Goal: Transaction & Acquisition: Purchase product/service

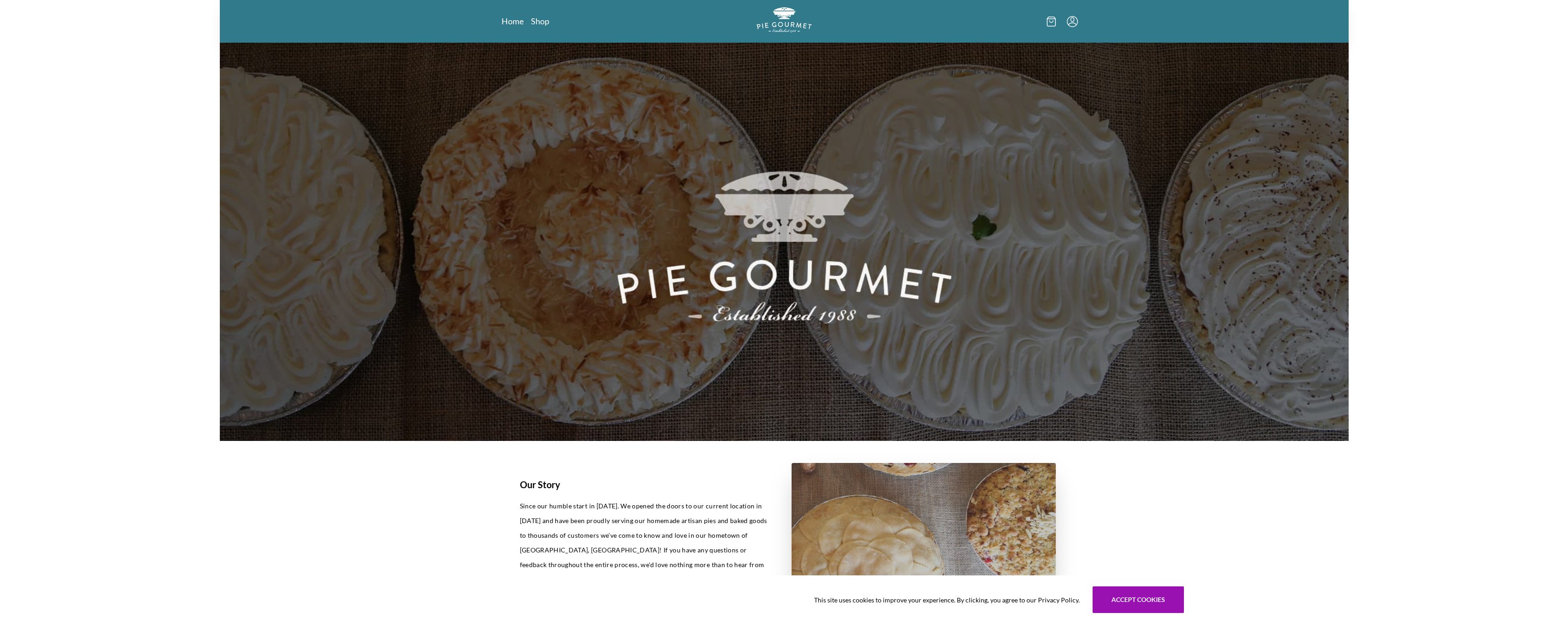
click at [551, 18] on nav "Home Shop" at bounding box center [594, 21] width 185 height 12
click at [543, 21] on link "Shop" at bounding box center [540, 21] width 18 height 11
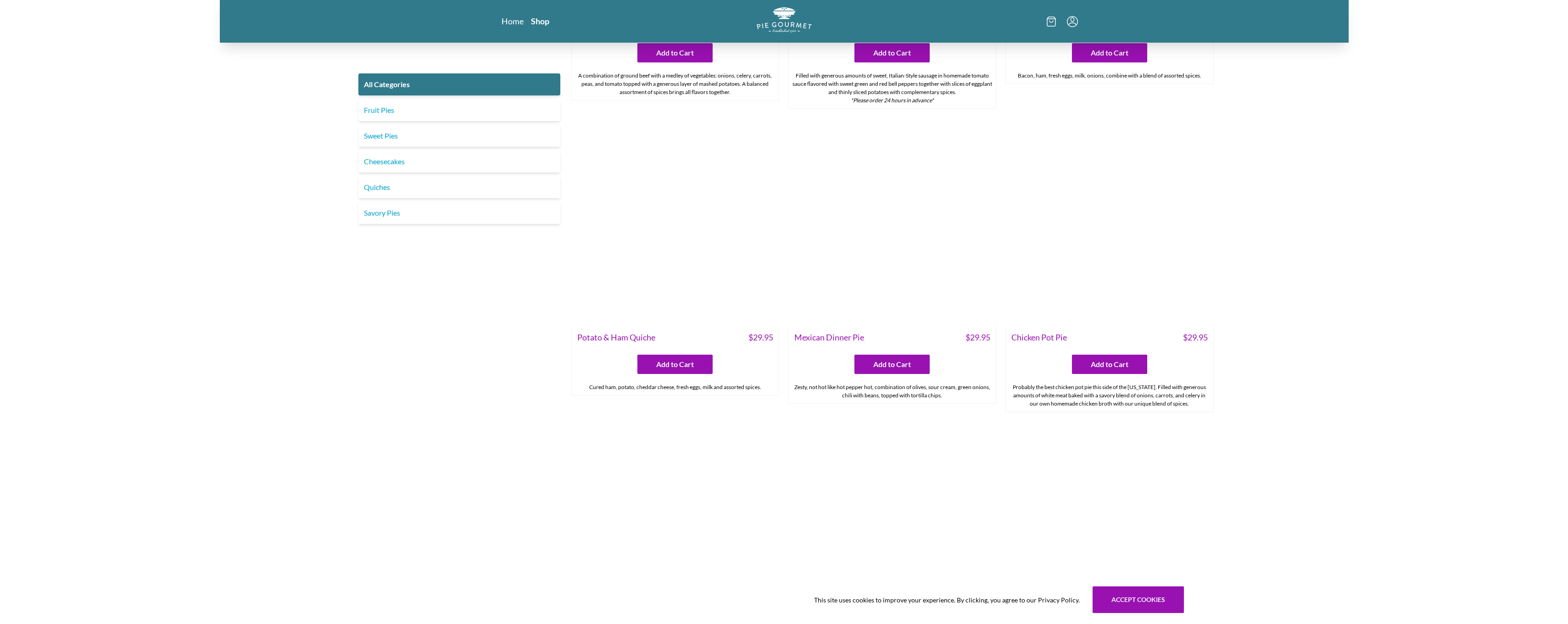
scroll to position [1422, 0]
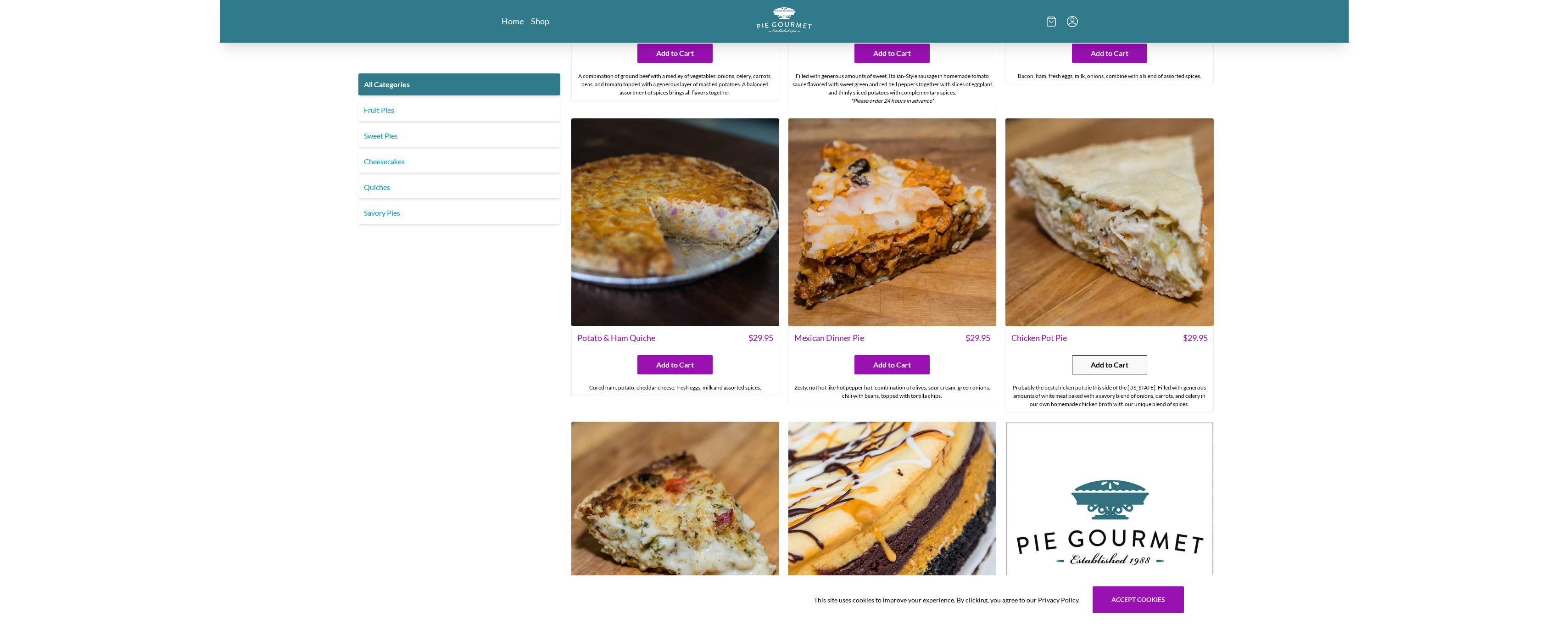
click at [1123, 363] on span "Add to Cart" at bounding box center [1110, 365] width 38 height 11
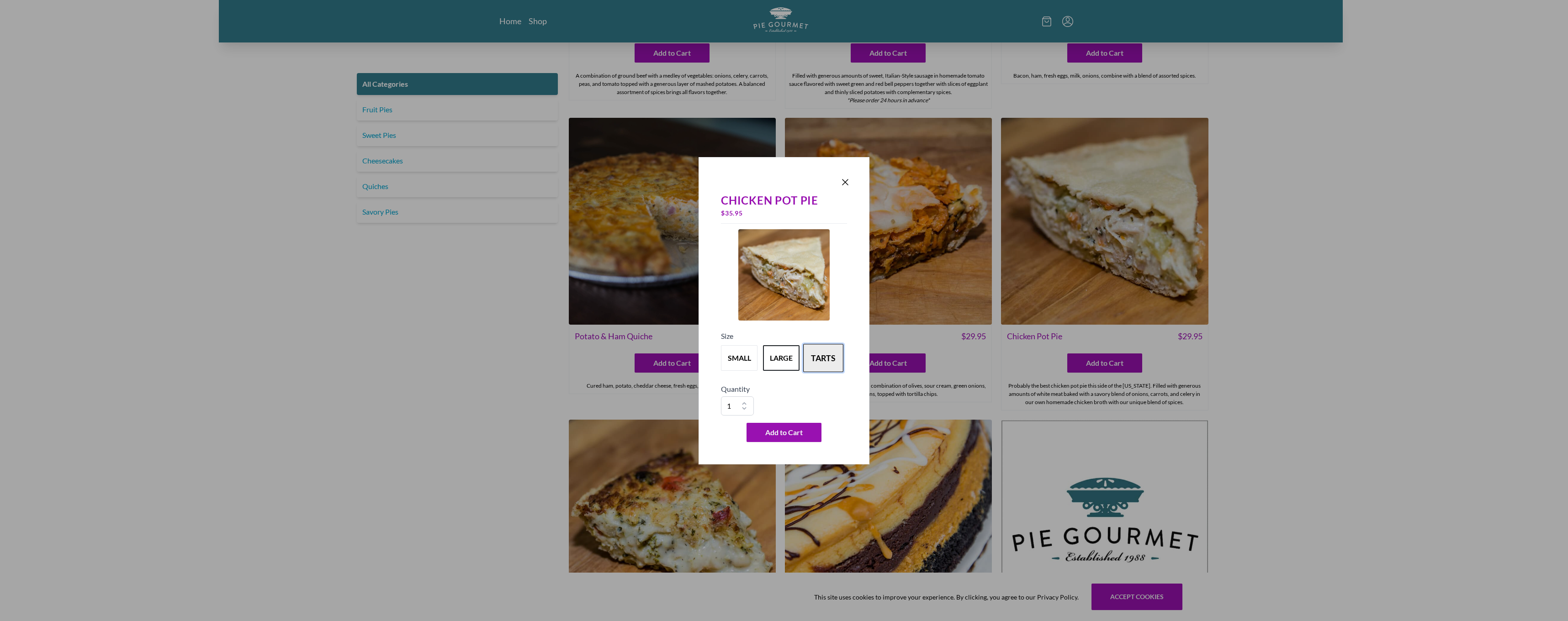
click at [835, 361] on button "tarts" at bounding box center [824, 358] width 40 height 29
click at [785, 359] on button "large" at bounding box center [781, 358] width 40 height 29
click at [738, 355] on button "small" at bounding box center [739, 358] width 40 height 29
click at [793, 358] on button "large" at bounding box center [781, 358] width 40 height 29
click at [747, 356] on button "small" at bounding box center [739, 358] width 40 height 29
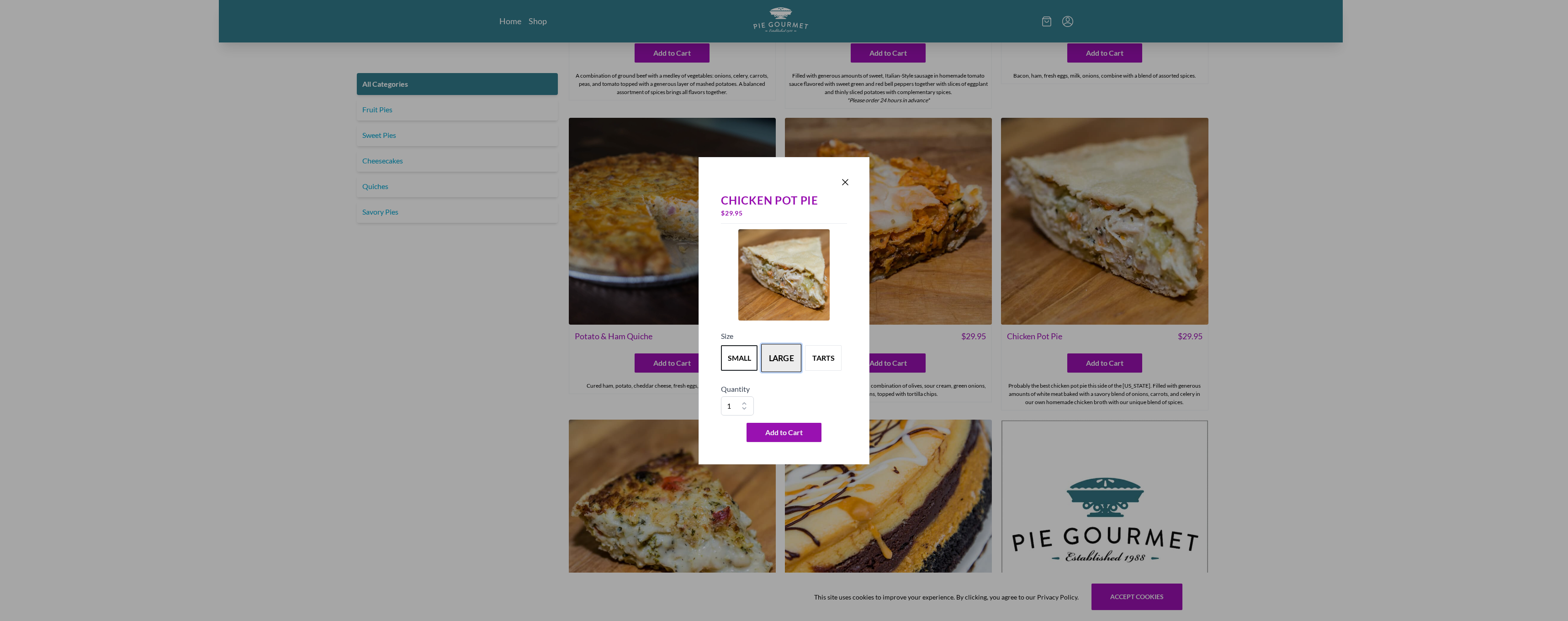
click at [799, 356] on button "large" at bounding box center [781, 358] width 40 height 29
click at [828, 356] on button "tarts" at bounding box center [824, 358] width 40 height 29
click at [772, 358] on button "large" at bounding box center [781, 358] width 40 height 29
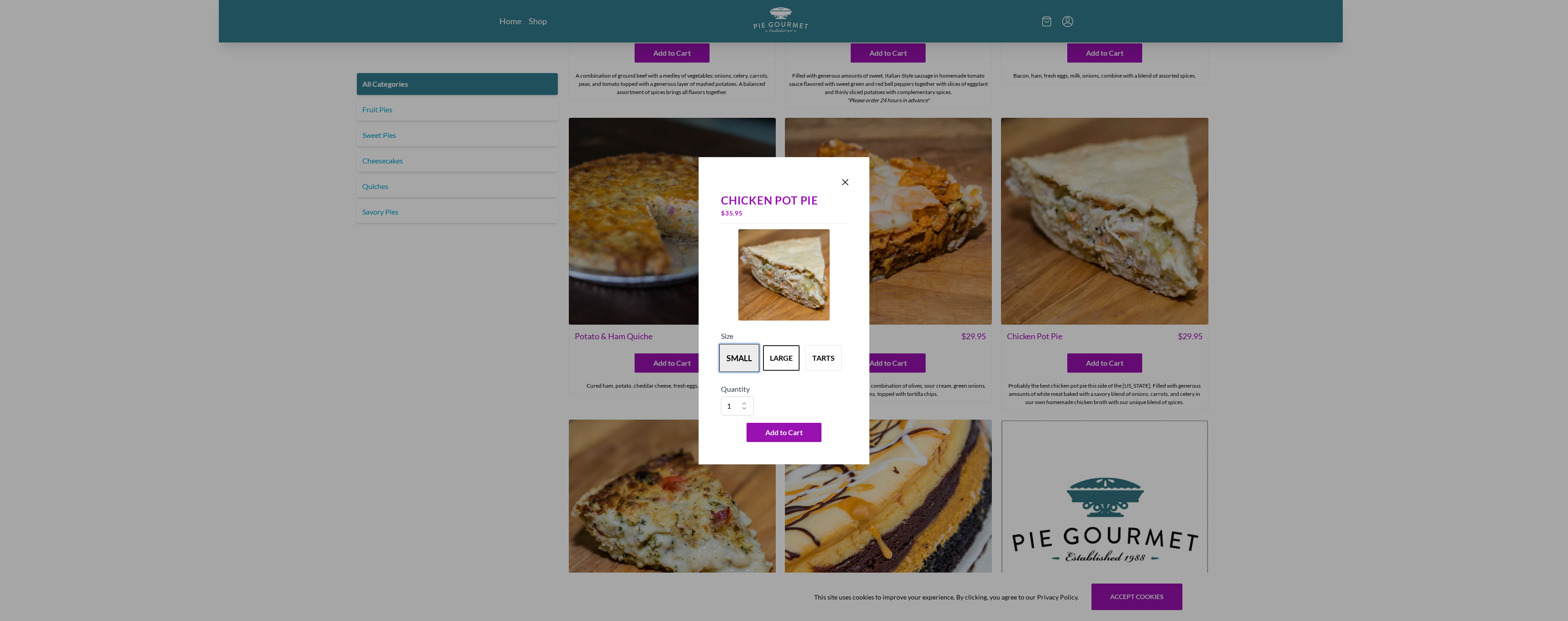
click at [746, 358] on button "small" at bounding box center [739, 358] width 40 height 29
click at [766, 358] on button "large" at bounding box center [781, 358] width 40 height 29
click at [851, 177] on div "Chicken Pot Pie $ 35.95 Size small large tarts Quantity 1 2 3 4 5 6 7 8 9 10 Ad…" at bounding box center [784, 310] width 171 height 307
click at [844, 183] on icon "Close panel" at bounding box center [845, 182] width 11 height 11
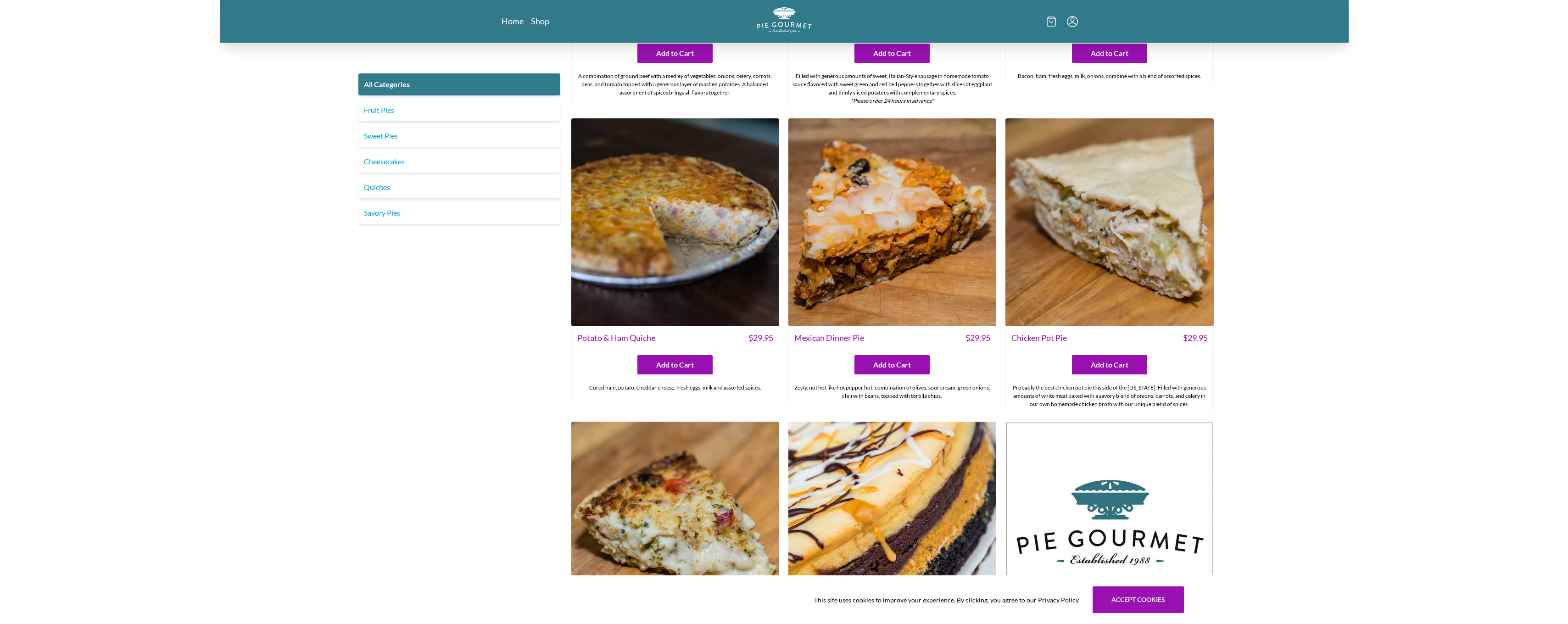
click at [1050, 221] on img at bounding box center [1110, 222] width 208 height 208
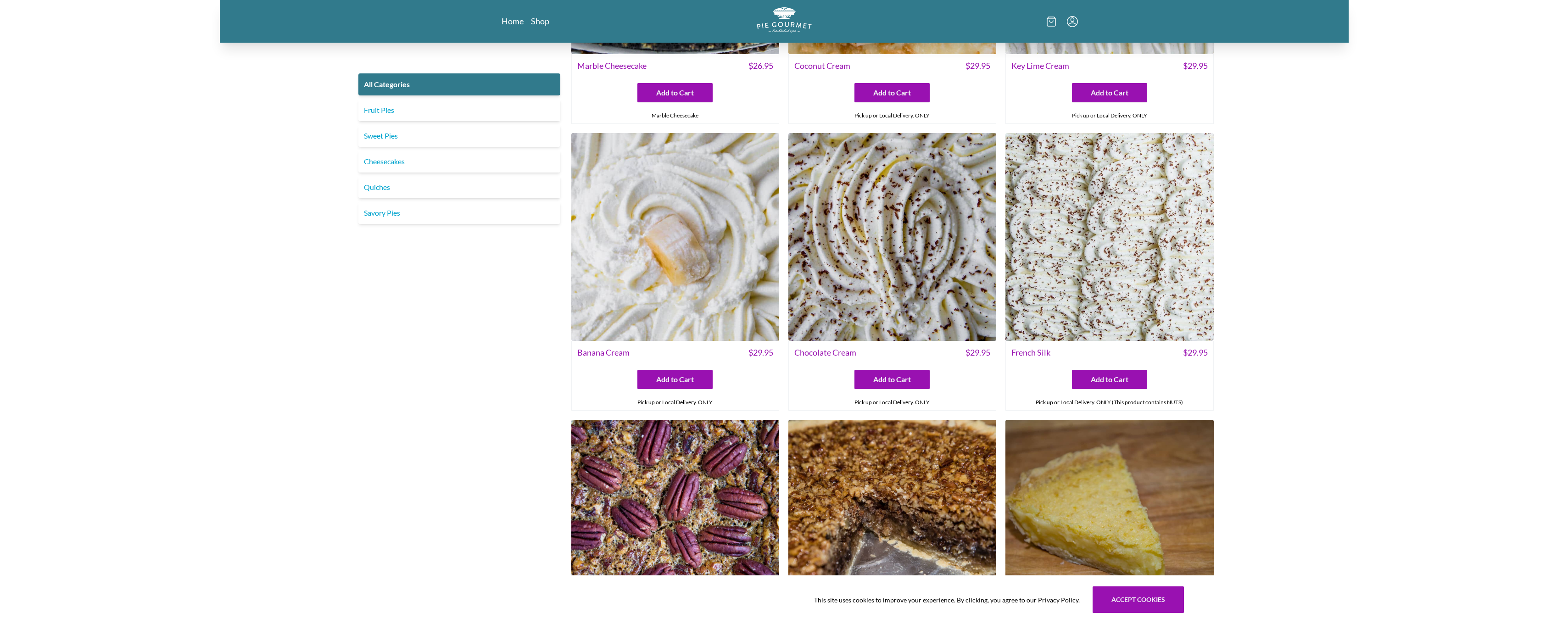
scroll to position [2303, 0]
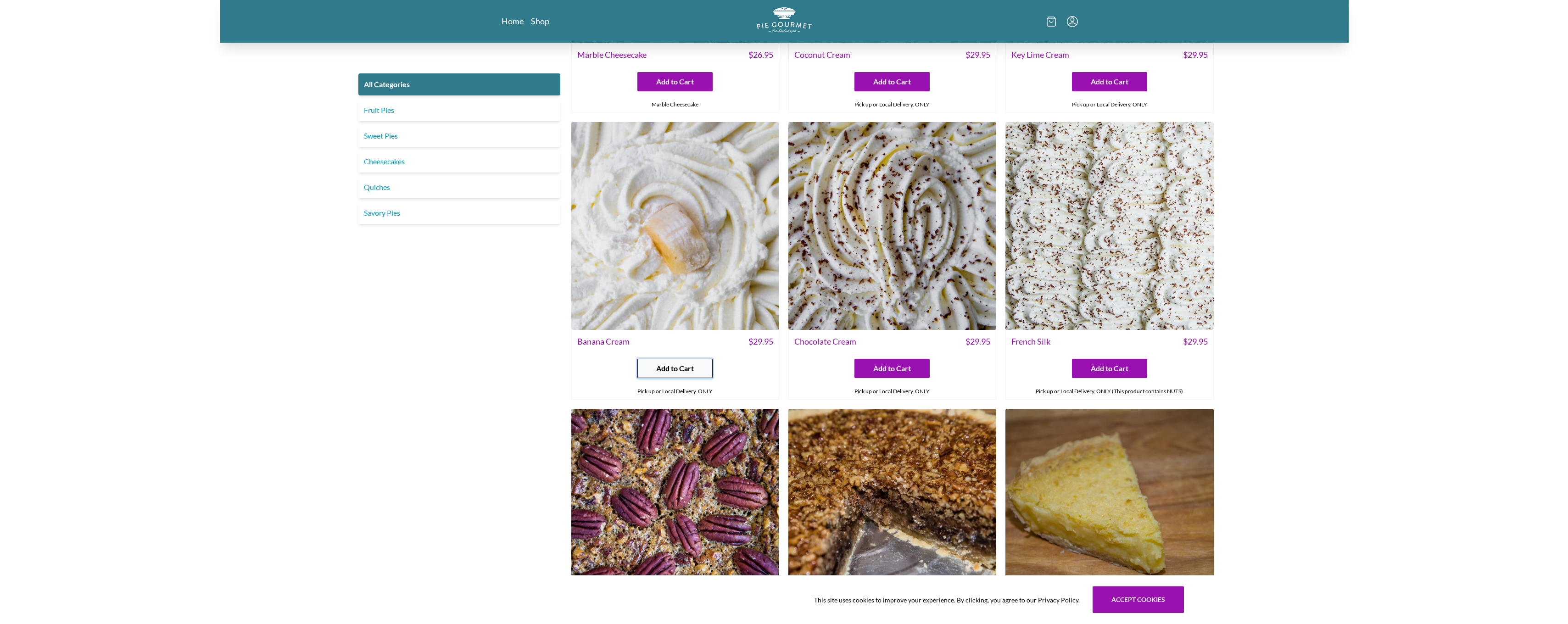
click at [687, 366] on span "Add to Cart" at bounding box center [675, 369] width 38 height 11
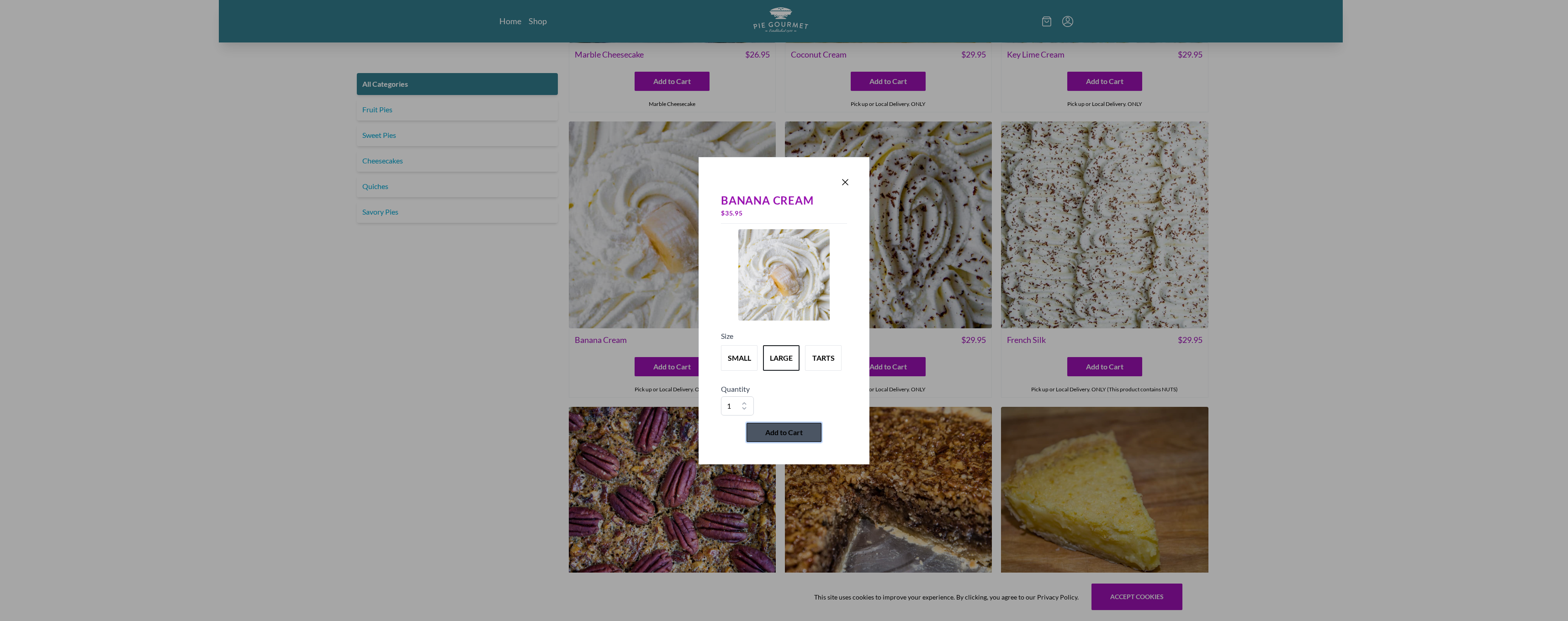
click at [802, 428] on span "Add to Cart" at bounding box center [784, 432] width 38 height 11
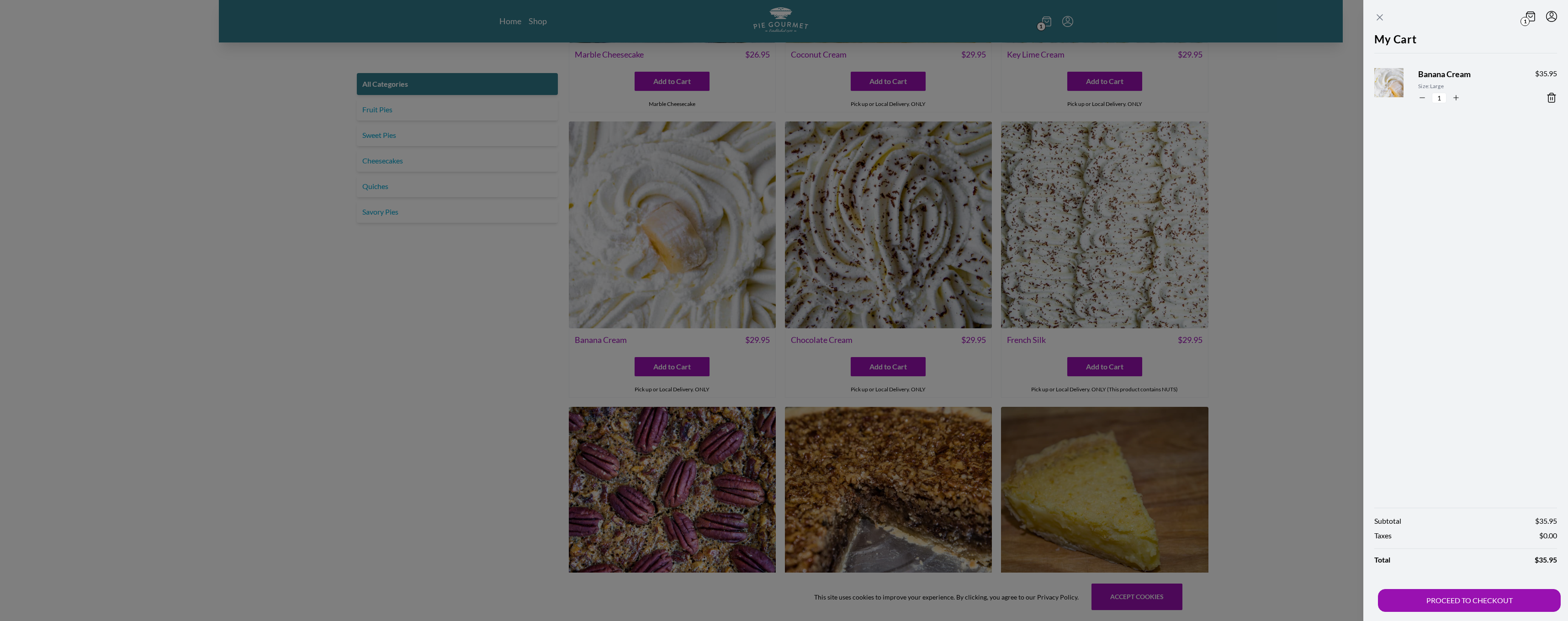
click at [1379, 14] on icon "Close panel" at bounding box center [1380, 18] width 11 height 11
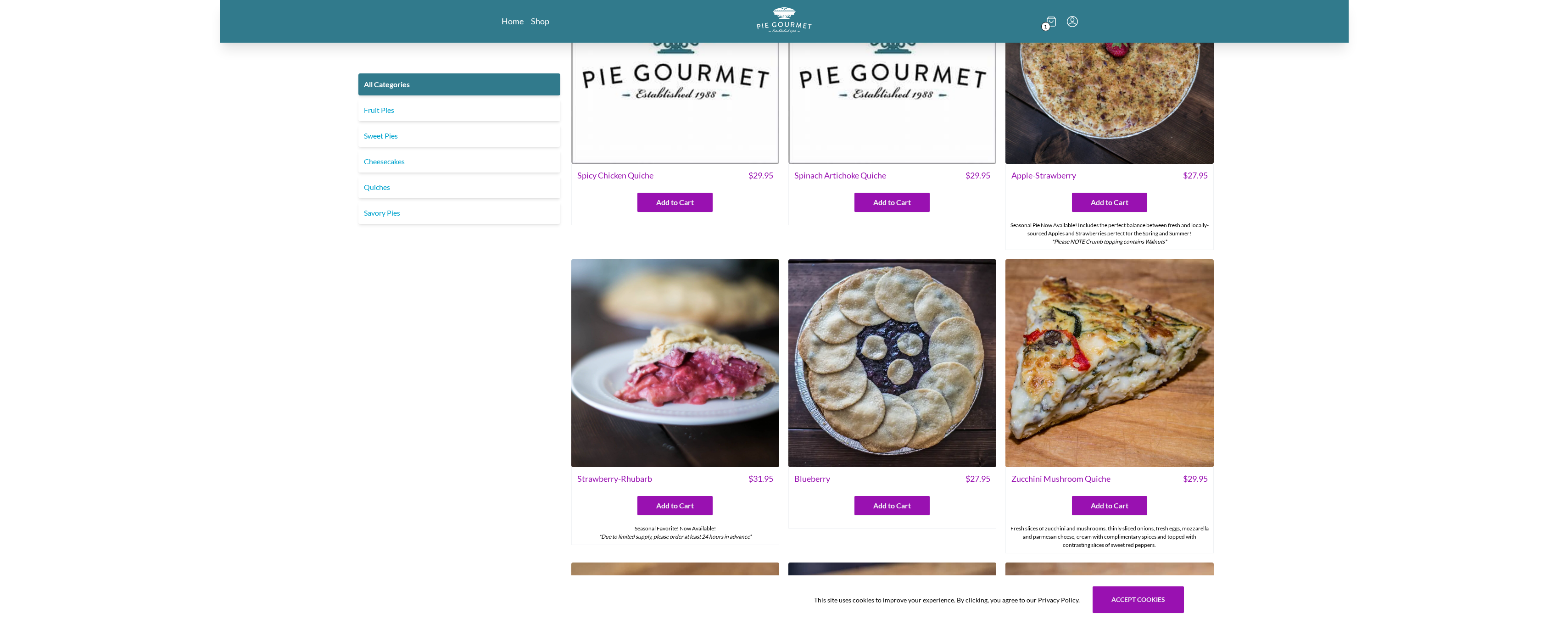
scroll to position [386, 0]
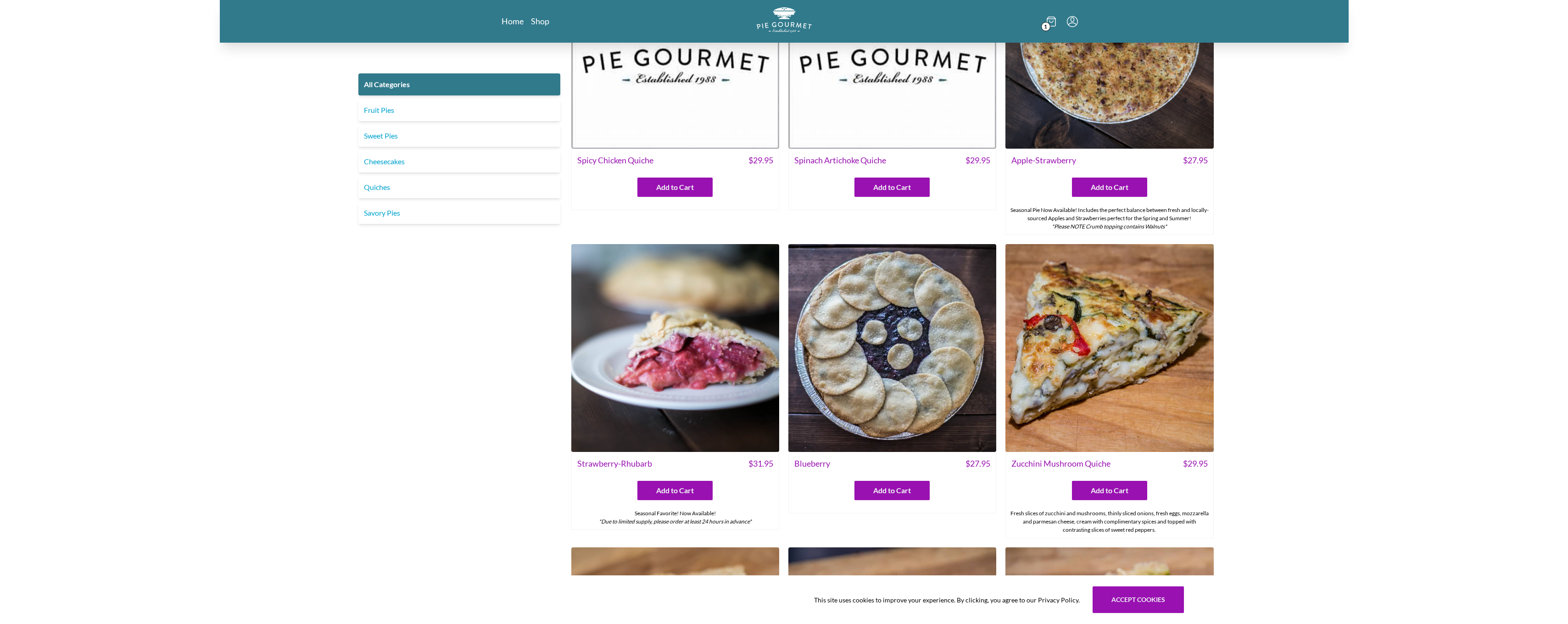
drag, startPoint x: 1514, startPoint y: 84, endPoint x: 1516, endPoint y: 63, distance: 21.1
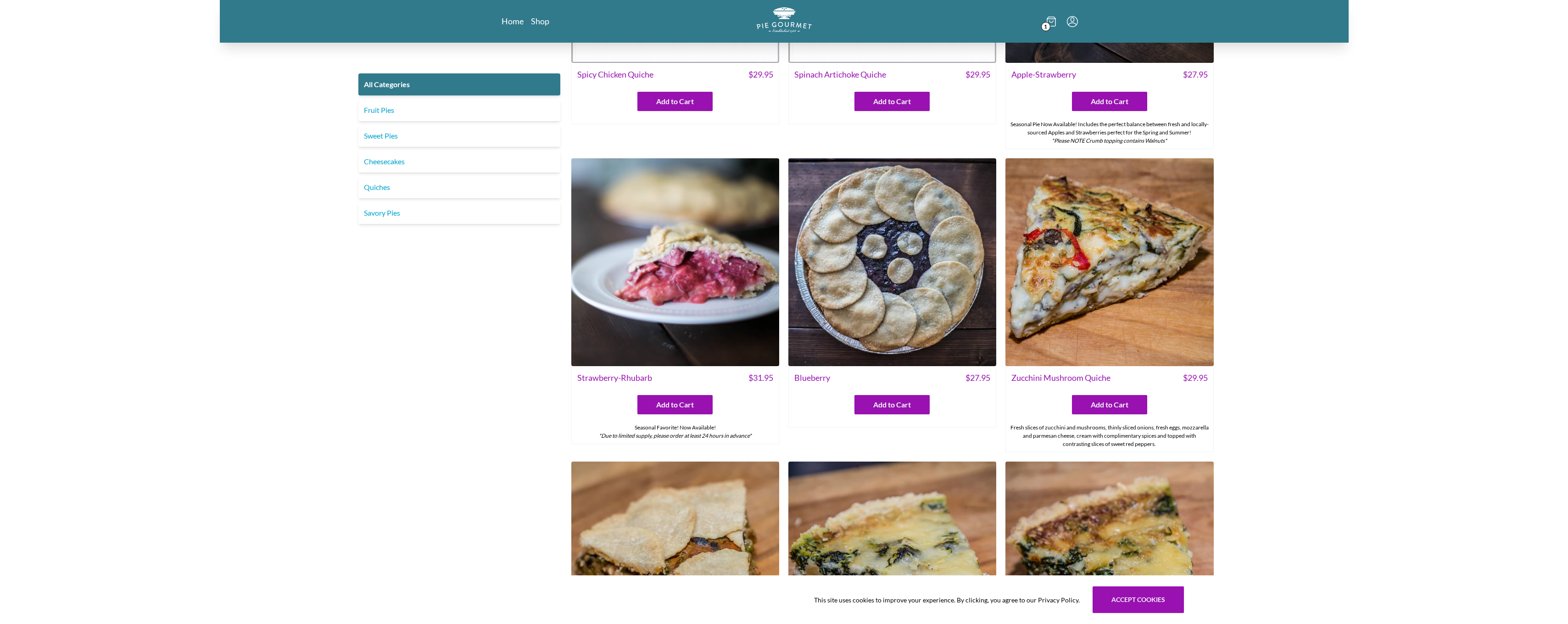
scroll to position [479, 0]
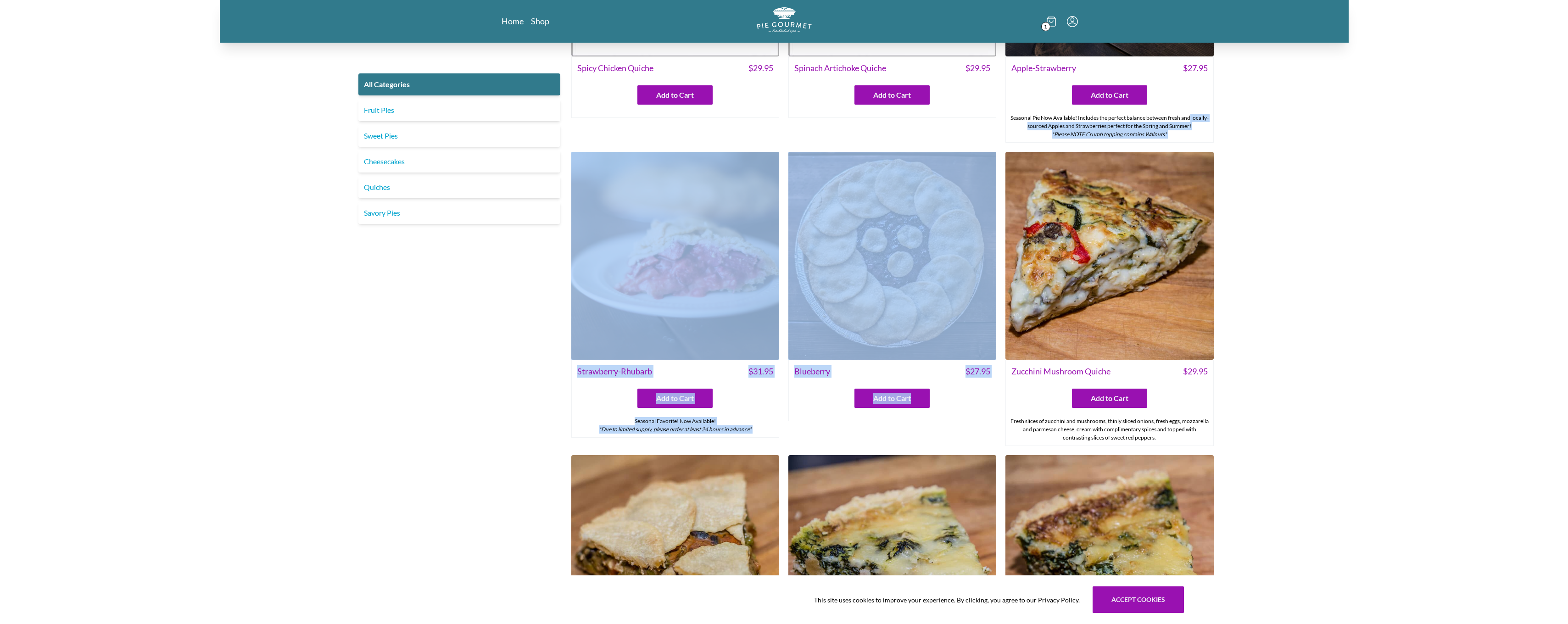
drag, startPoint x: 1566, startPoint y: 159, endPoint x: 1574, endPoint y: 114, distance: 45.7
drag, startPoint x: 1574, startPoint y: 114, endPoint x: 1496, endPoint y: 174, distance: 98.4
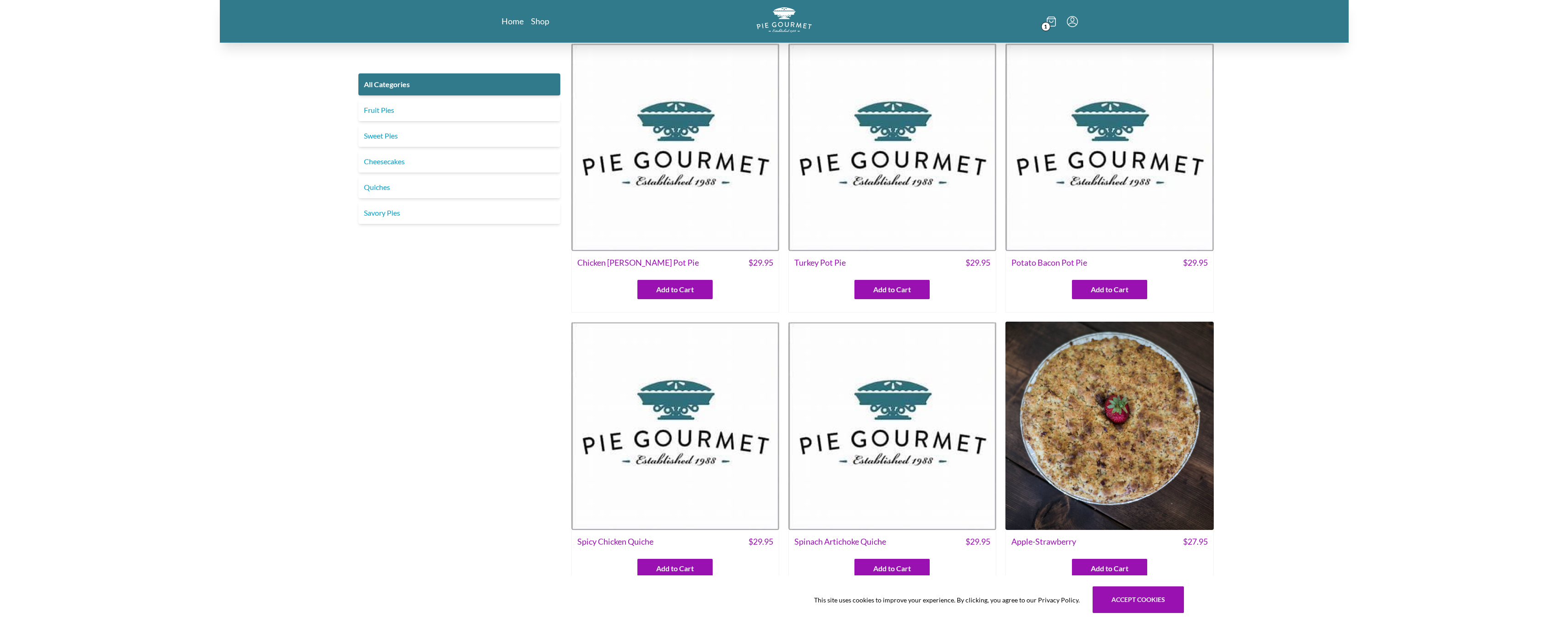
scroll to position [0, 0]
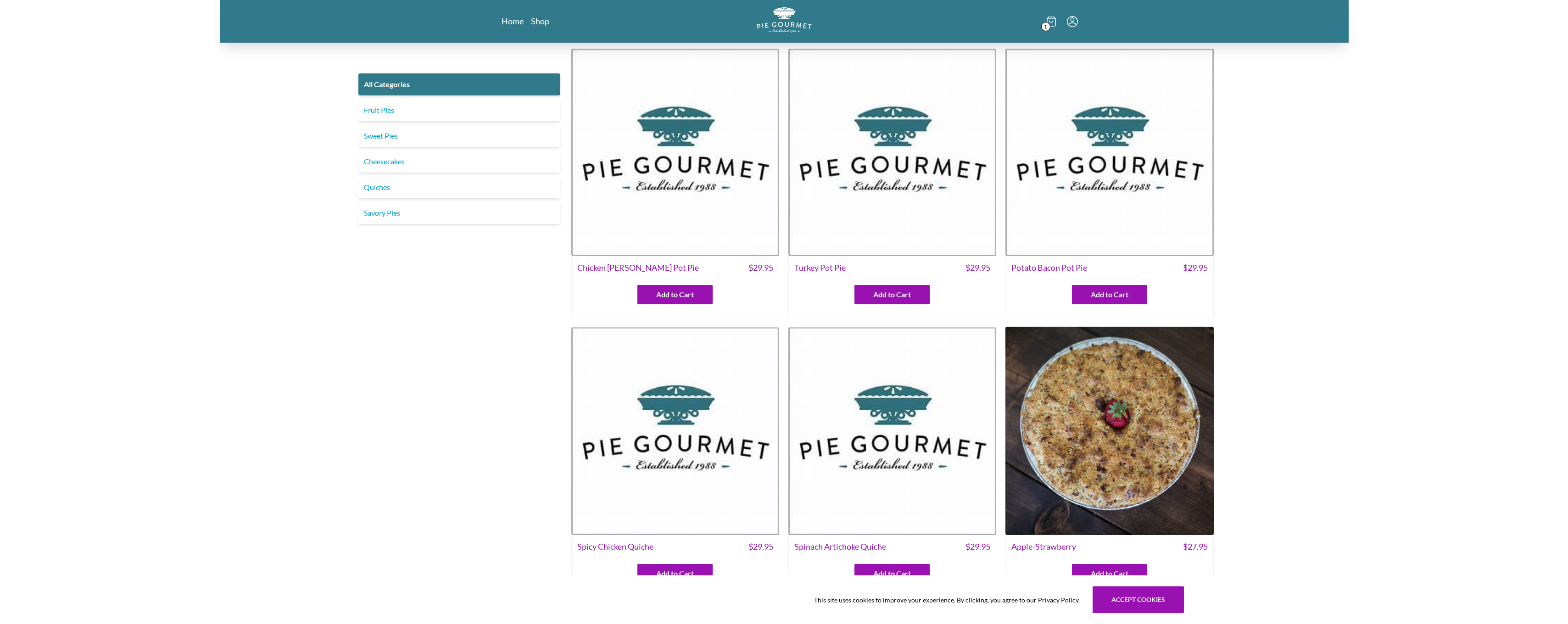
click at [1046, 20] on div "1" at bounding box center [980, 21] width 196 height 28
click at [1047, 23] on span "1" at bounding box center [1045, 26] width 9 height 9
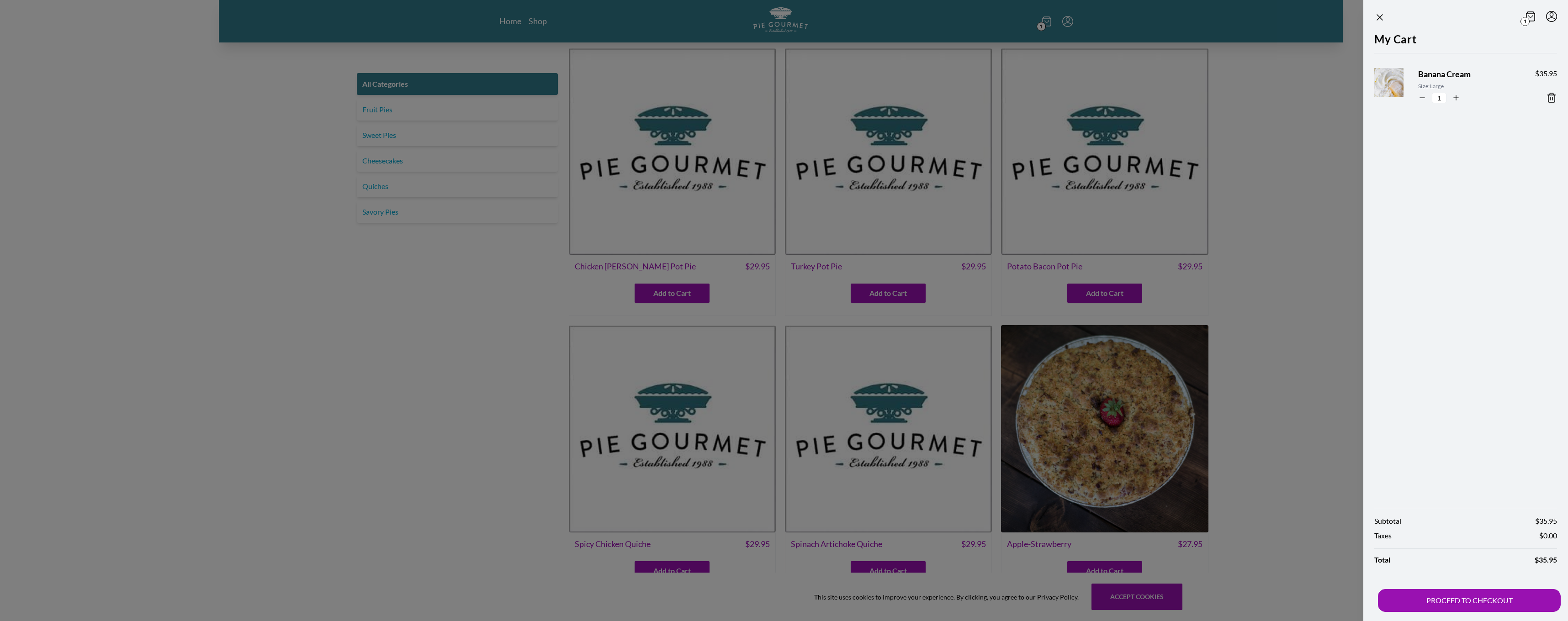
click at [1553, 95] on icon at bounding box center [1552, 98] width 11 height 11
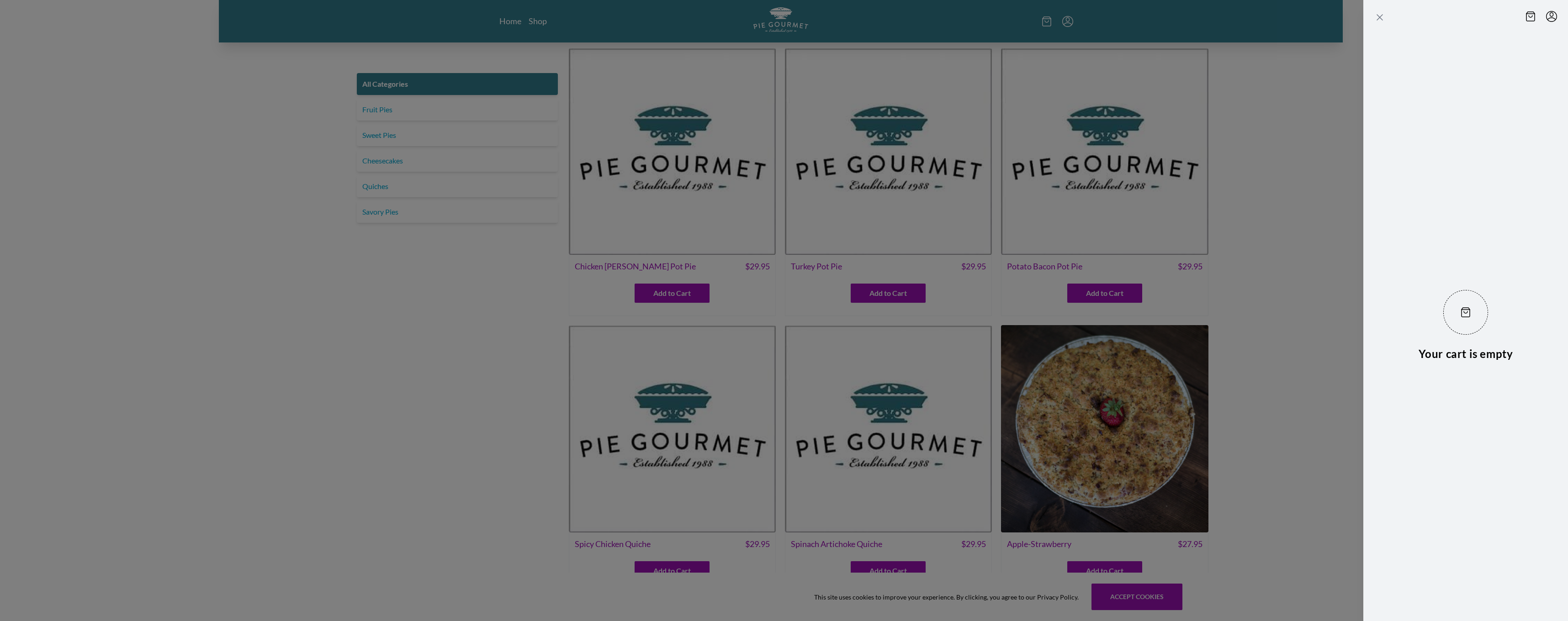
click at [1381, 13] on icon "Close panel" at bounding box center [1380, 18] width 11 height 11
